Goal: Information Seeking & Learning: Find specific page/section

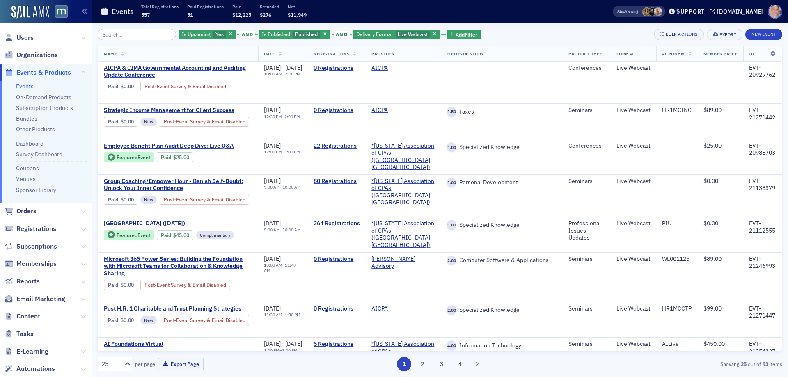
scroll to position [0, 2]
click at [433, 36] on icon "button" at bounding box center [434, 34] width 3 height 5
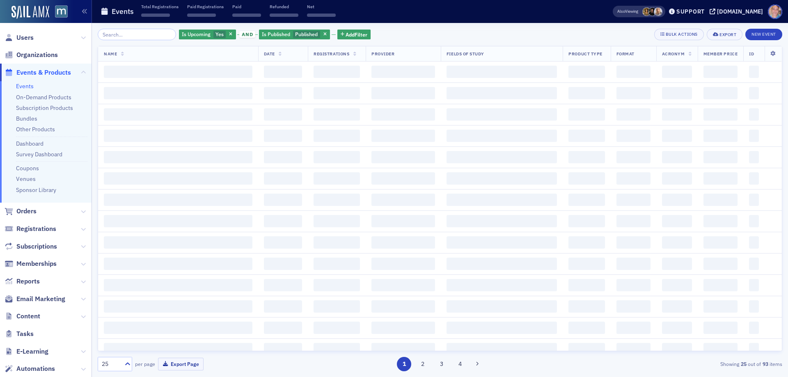
click at [149, 28] on div "Is Upcoming Yes and Is Published Published Add Filter Bulk Actions Export New E…" at bounding box center [440, 200] width 685 height 354
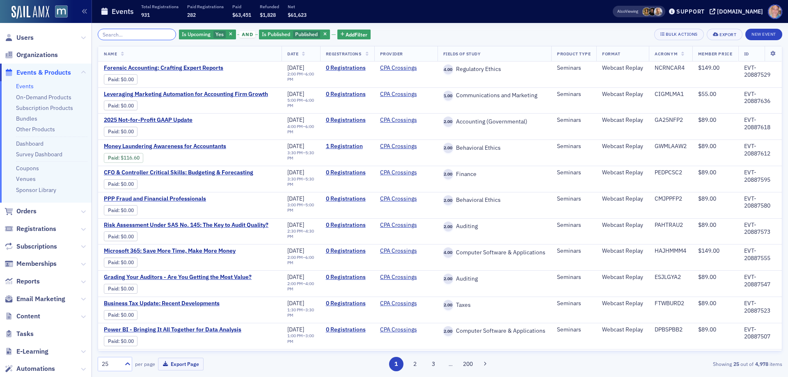
click at [137, 35] on input "search" at bounding box center [137, 34] width 78 height 11
click at [348, 33] on span "Add Filter" at bounding box center [357, 34] width 22 height 7
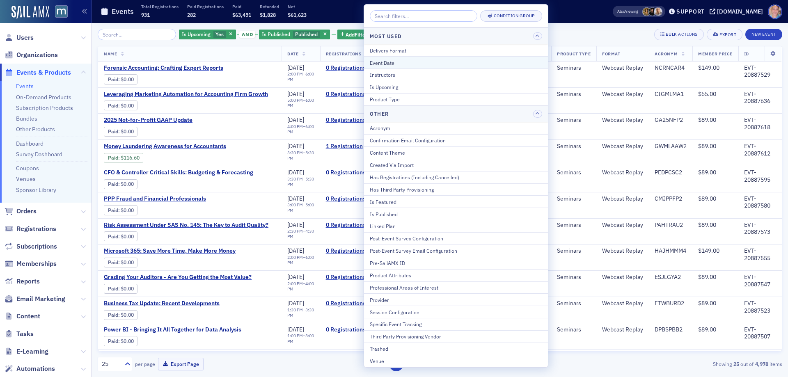
click at [408, 62] on div "Event Date" at bounding box center [456, 62] width 172 height 7
select select "7"
select select "2025"
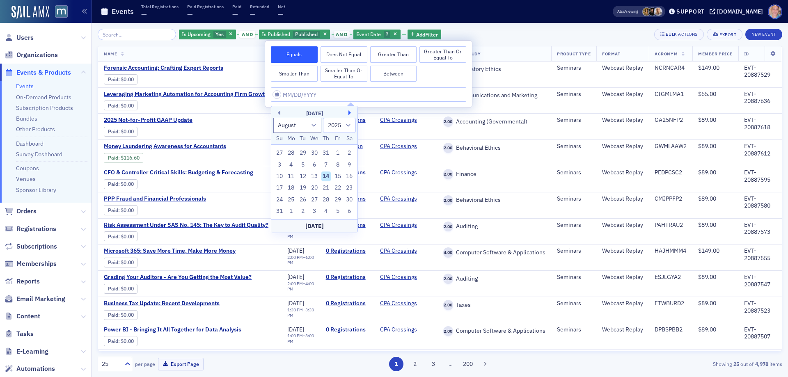
click at [351, 113] on button "Next Month" at bounding box center [351, 112] width 5 height 5
select select "8"
click at [291, 197] on div "29" at bounding box center [291, 200] width 10 height 10
type input "09/29/2025"
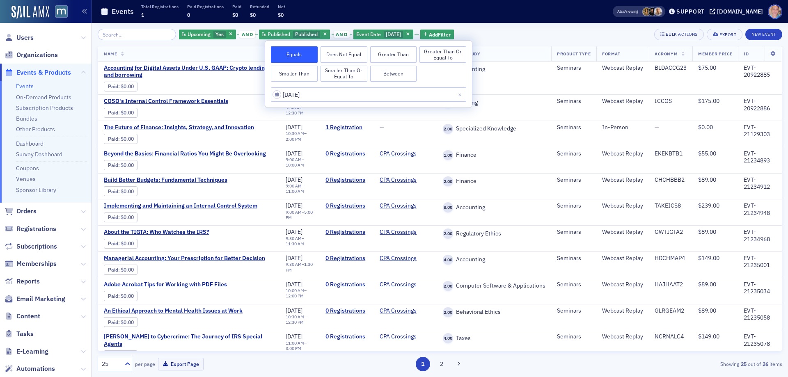
click at [497, 28] on div "Is Upcoming Yes and Is Published Published and Event Date 9/29/2025 Add Filter …" at bounding box center [440, 200] width 685 height 354
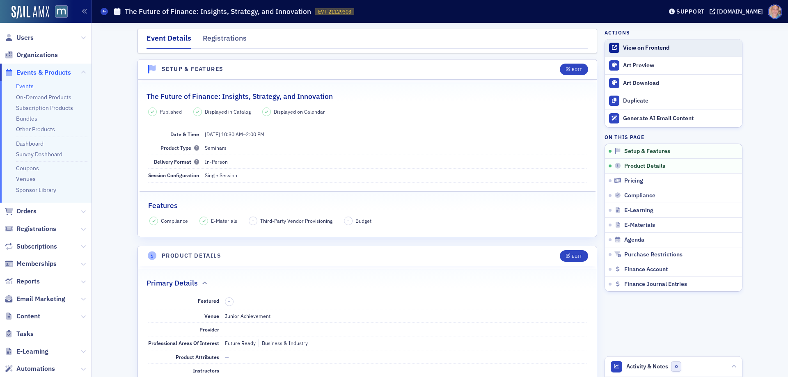
click at [634, 46] on div "View on Frontend" at bounding box center [680, 47] width 115 height 7
